Goal: Register for event/course

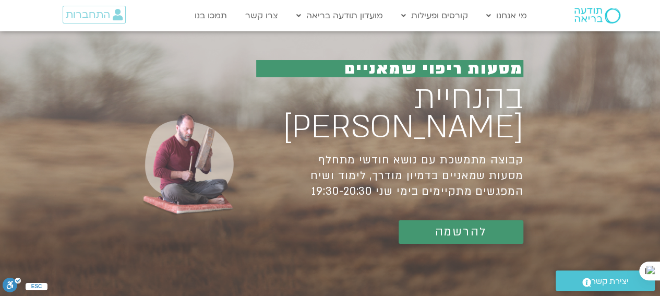
click at [452, 225] on span "להרשמה" at bounding box center [461, 231] width 52 height 13
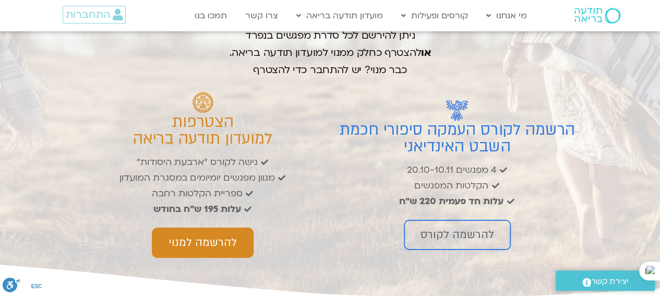
scroll to position [1581, 0]
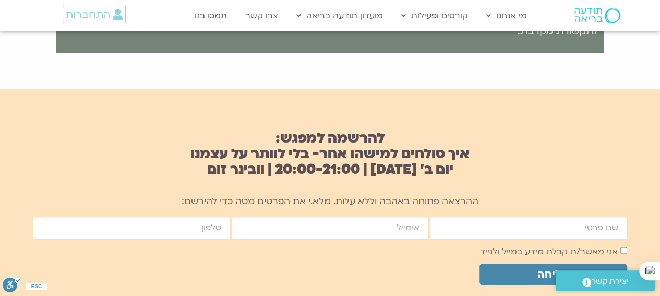
scroll to position [678, 0]
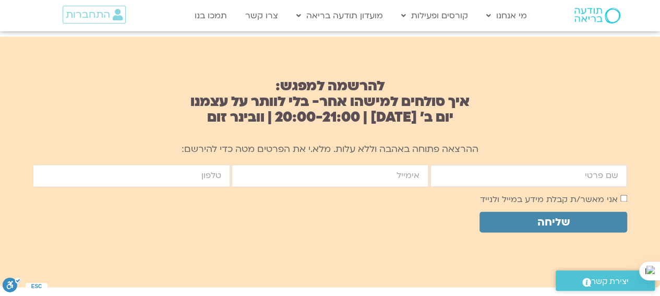
click at [613, 175] on input "firstname" at bounding box center [528, 175] width 197 height 22
type input "רוני לב"
type input "levroni@gmail.com"
type input "0524399168"
click at [616, 196] on label "אני מאשר/ת קבלת מידע במייל ולנייד" at bounding box center [549, 199] width 138 height 11
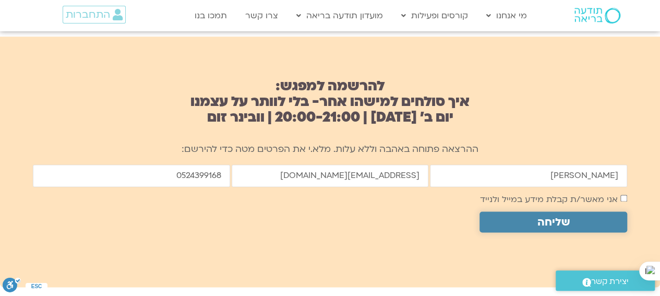
click at [563, 220] on span "שליחה" at bounding box center [553, 222] width 32 height 12
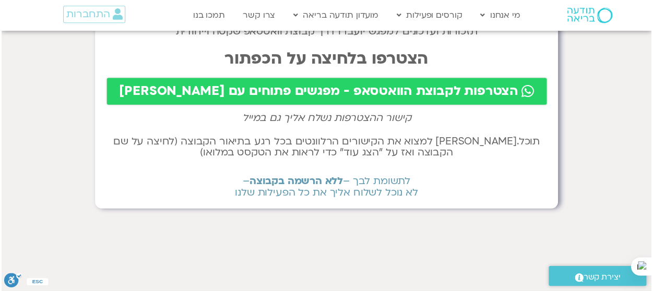
scroll to position [104, 0]
